Goal: Information Seeking & Learning: Stay updated

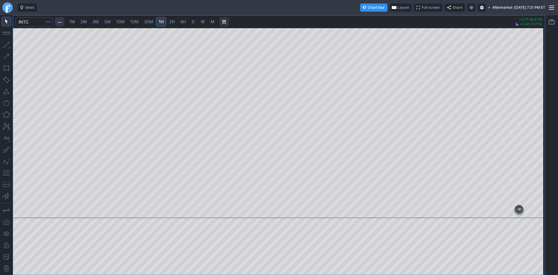
click at [111, 21] on span "5M" at bounding box center [107, 21] width 6 height 5
click at [480, 110] on div at bounding box center [279, 123] width 532 height 190
